Goal: Task Accomplishment & Management: Use online tool/utility

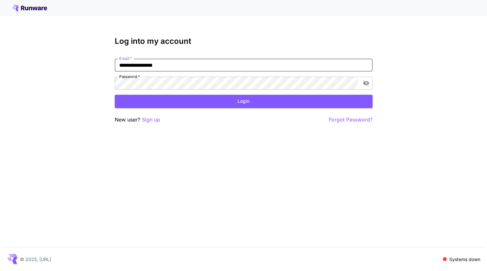
type input "**********"
click at [86, 100] on div "**********" at bounding box center [243, 135] width 487 height 271
click at [142, 100] on button "Login" at bounding box center [244, 101] width 258 height 13
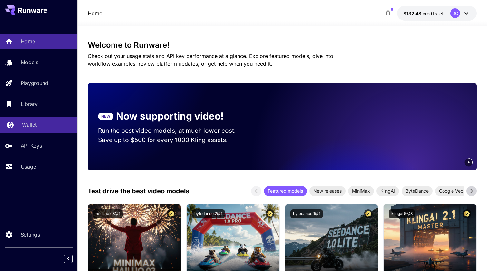
click at [36, 126] on p "Wallet" at bounding box center [29, 125] width 15 height 8
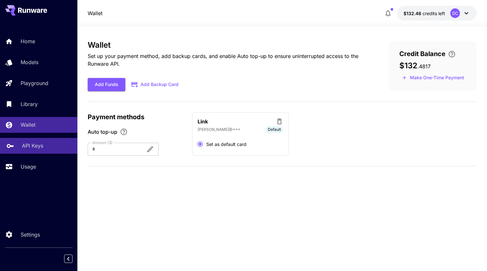
click at [38, 149] on p "API Keys" at bounding box center [32, 146] width 21 height 8
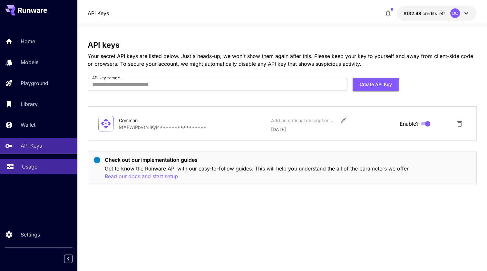
click at [29, 173] on link "Usage" at bounding box center [38, 167] width 77 height 16
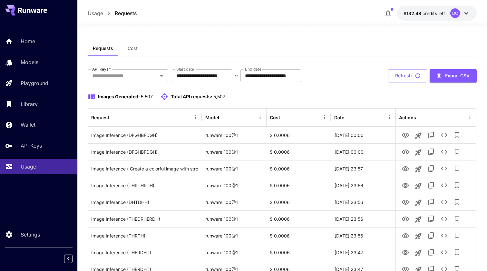
click at [130, 52] on button "Cost" at bounding box center [132, 48] width 29 height 15
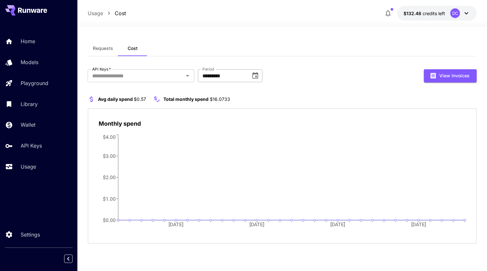
click at [258, 73] on icon "Choose date, selected date is Jul 31, 2025" at bounding box center [255, 76] width 8 height 8
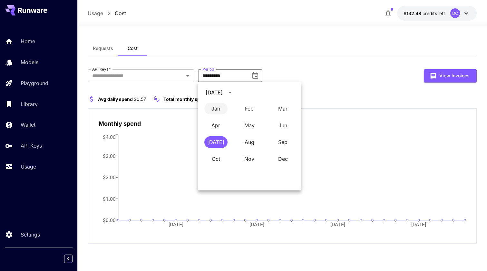
click at [222, 105] on button "Jan" at bounding box center [215, 109] width 23 height 12
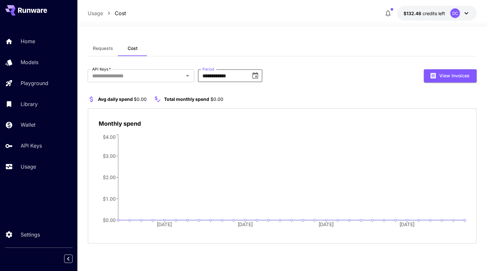
click at [241, 76] on input "**********" at bounding box center [222, 75] width 48 height 13
click at [255, 78] on icon "Choose date, selected date is Jan 31, 2025" at bounding box center [255, 76] width 8 height 8
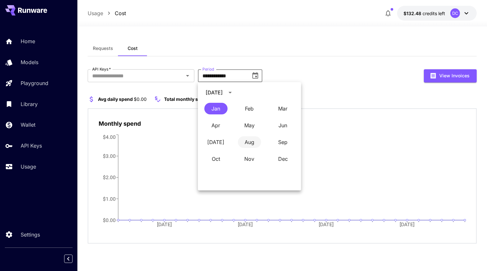
click at [255, 138] on button "Aug" at bounding box center [249, 142] width 23 height 12
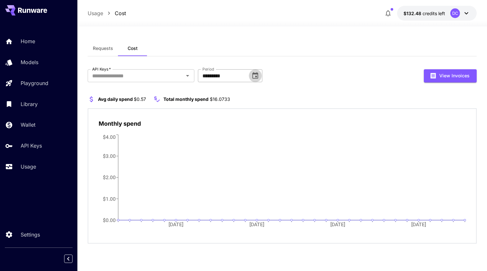
click at [255, 76] on icon "Choose date, selected date is Jul 31, 2025" at bounding box center [255, 76] width 8 height 8
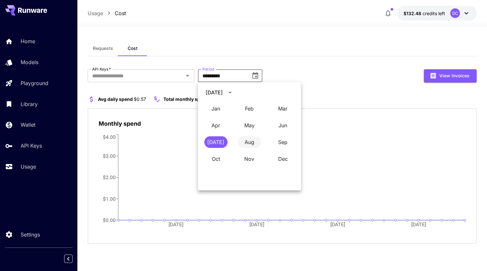
click at [251, 142] on button "Aug" at bounding box center [249, 142] width 23 height 12
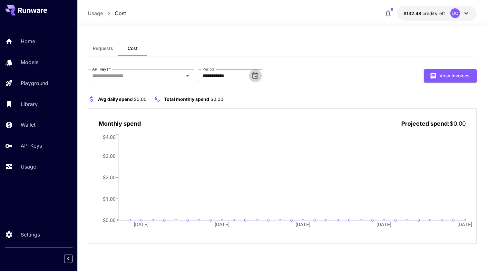
click at [258, 78] on icon "Choose date, selected date is Aug 31, 2025" at bounding box center [255, 75] width 6 height 6
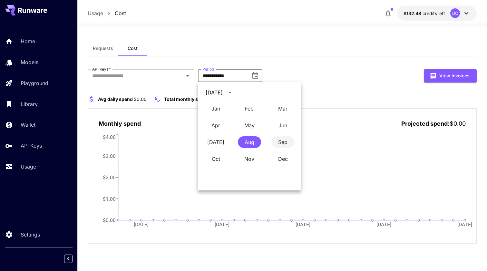
click at [284, 141] on button "Sep" at bounding box center [282, 142] width 23 height 12
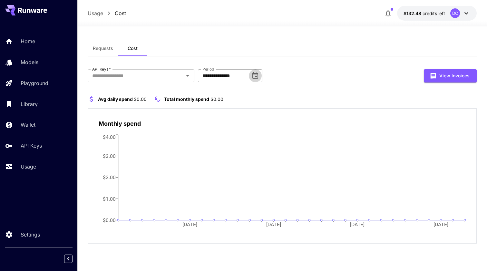
click at [254, 75] on icon "Choose date, selected date is Sep 30, 2025" at bounding box center [255, 76] width 8 height 8
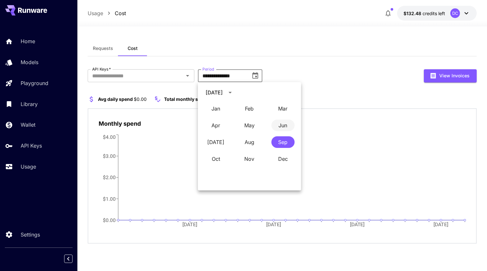
click at [285, 125] on button "Jun" at bounding box center [282, 126] width 23 height 12
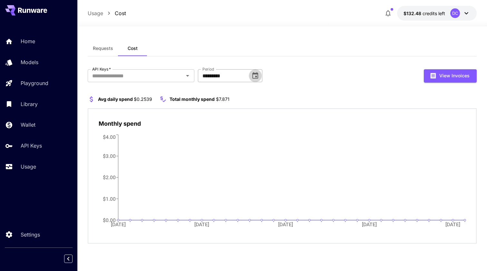
click at [257, 76] on icon "Choose date, selected date is Jun 30, 2025" at bounding box center [255, 75] width 6 height 6
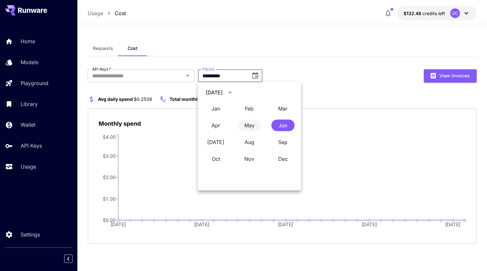
click at [244, 124] on button "May" at bounding box center [249, 126] width 23 height 12
type input "**********"
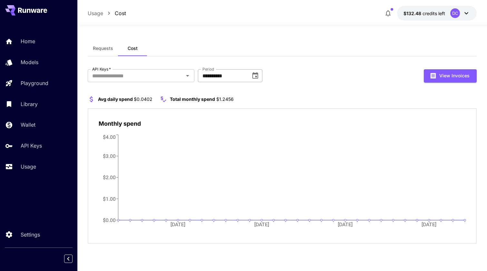
click at [258, 74] on icon "Choose date, selected date is Apr 30, 2025" at bounding box center [255, 75] width 6 height 6
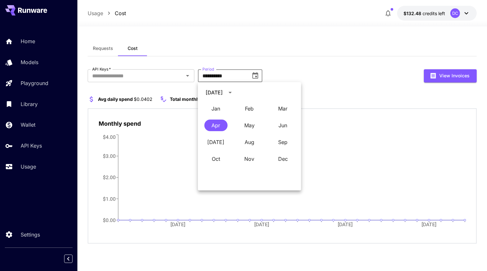
click at [258, 74] on icon "Choose date, selected date is Apr 30, 2025" at bounding box center [255, 75] width 6 height 6
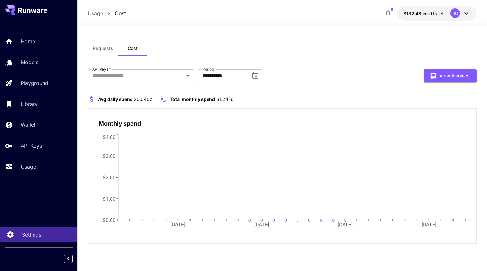
click at [34, 232] on p "Settings" at bounding box center [31, 235] width 19 height 8
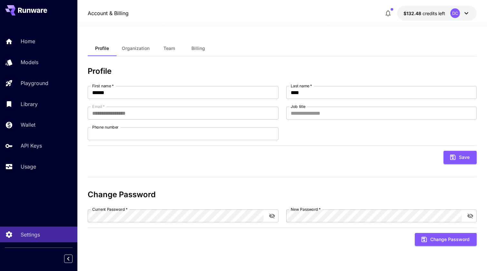
click at [139, 51] on span "Organization" at bounding box center [136, 48] width 28 height 6
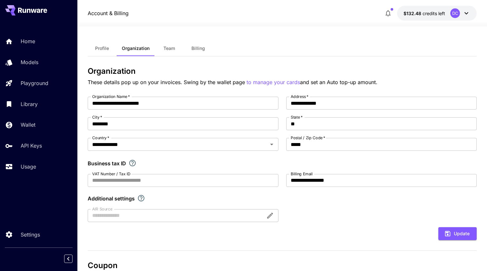
click at [163, 50] on span "Team" at bounding box center [169, 48] width 12 height 6
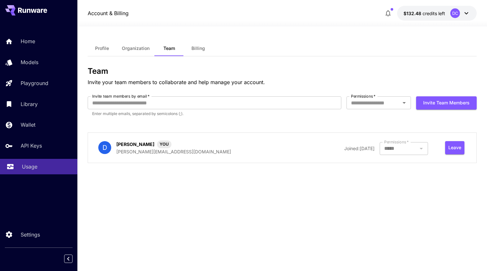
click at [33, 166] on p "Usage" at bounding box center [29, 167] width 15 height 8
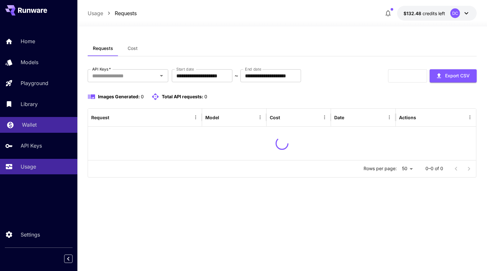
click at [28, 125] on p "Wallet" at bounding box center [29, 125] width 15 height 8
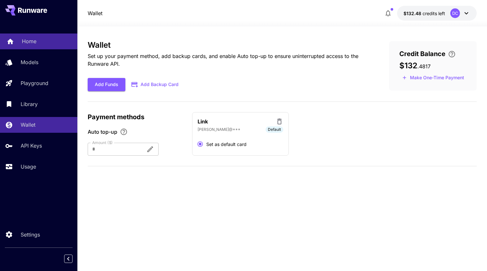
click at [26, 44] on p "Home" at bounding box center [29, 41] width 15 height 8
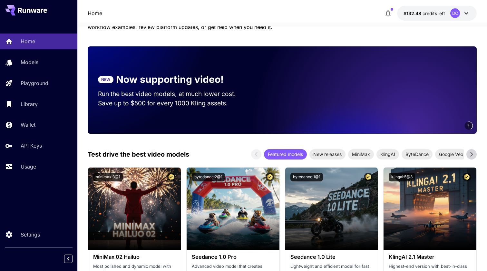
scroll to position [253, 0]
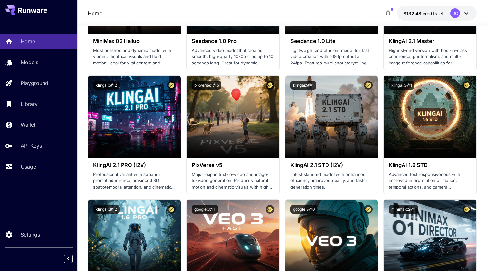
click at [282, 116] on section "Launch in Playground minimax:3@1 MiniMax 02 Hailuo Most polished and dynamic mo…" at bounding box center [282, 259] width 389 height 616
